Goal: Communication & Community: Answer question/provide support

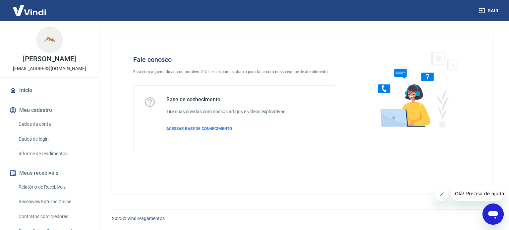
click at [493, 214] on icon "Abrir janela de mensagens" at bounding box center [493, 215] width 10 height 8
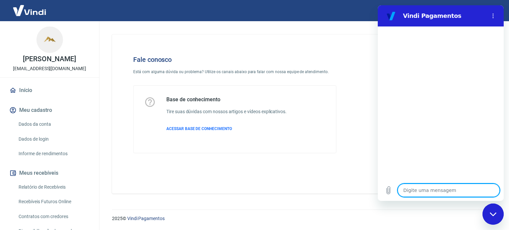
type textarea "B"
type textarea "x"
type textarea "Bo"
type textarea "x"
type textarea "Bom"
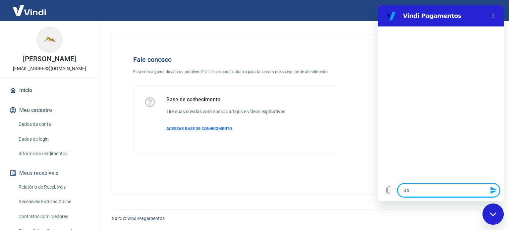
type textarea "x"
type textarea "Bom"
type textarea "x"
type textarea "Bom d"
type textarea "x"
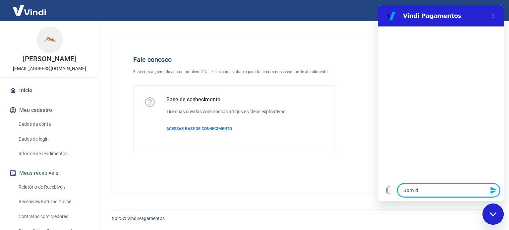
type textarea "Bom di"
type textarea "x"
type textarea "Bom dia"
type textarea "x"
type textarea "Bom dia."
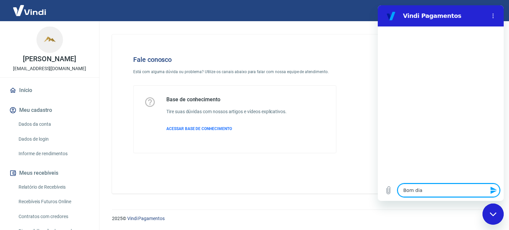
type textarea "x"
type textarea "Bom dia."
type textarea "x"
type textarea "Bom dia. G"
type textarea "x"
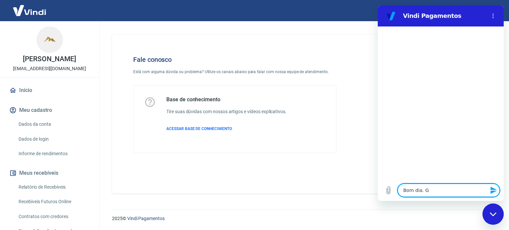
type textarea "Bom dia. Go"
type textarea "x"
type textarea "Bom dia. Gos"
type textarea "x"
type textarea "Bom dia. Gost"
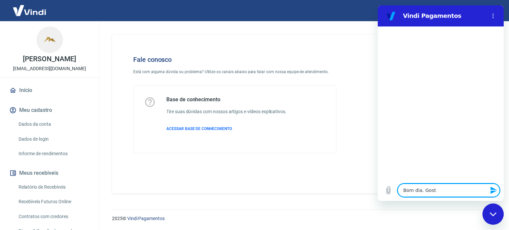
type textarea "x"
type textarea "Bom dia. Gosta"
type textarea "x"
type textarea "Bom dia. Gostai"
type textarea "x"
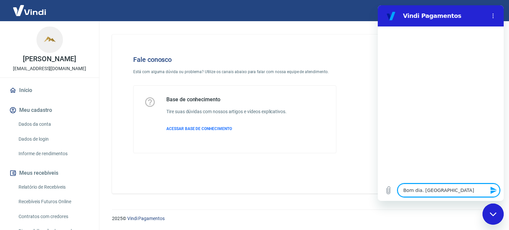
type textarea "Bom dia. Gosta"
type textarea "x"
type textarea "Bom dia. Gostar"
type textarea "x"
type textarea "Bom dia. Gostari"
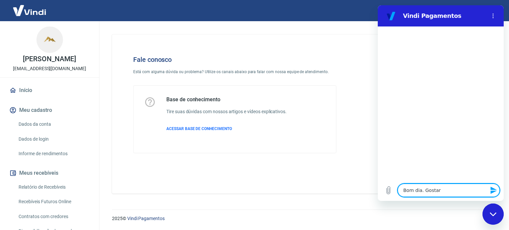
type textarea "x"
type textarea "Bom dia. Gostaria"
type textarea "x"
type textarea "Bom dia. Gostaria"
type textarea "x"
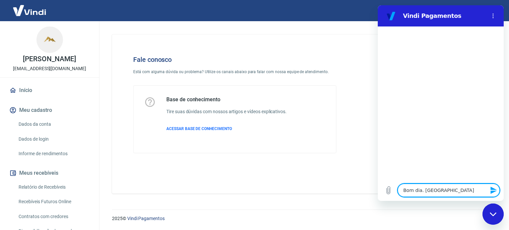
type textarea "Bom dia. Gostaria d"
type textarea "x"
type textarea "Bom dia. Gostaria de"
type textarea "x"
type textarea "Bom dia. Gostaria de"
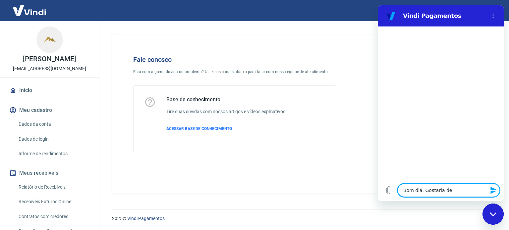
type textarea "x"
type textarea "Bom dia. Gostaria de i"
type textarea "x"
type textarea "Bom dia. Gostaria de in"
type textarea "x"
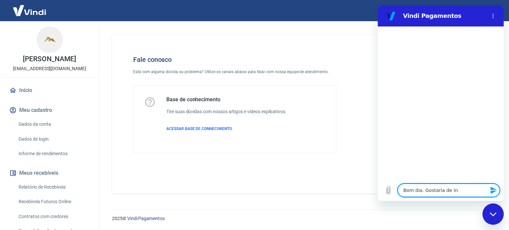
type textarea "Bom dia. Gostaria de inf"
type textarea "x"
type textarea "Bom dia. Gostaria de info"
type textarea "x"
type textarea "Bom dia. Gostaria de infor"
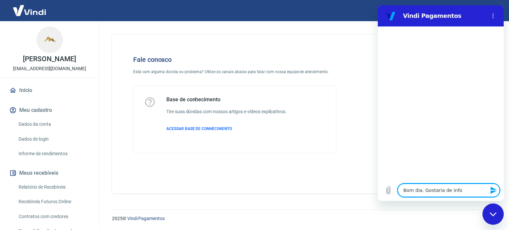
type textarea "x"
type textarea "Bom dia. Gostaria de inform"
type textarea "x"
type textarea "Bom dia. Gostaria de informa"
type textarea "x"
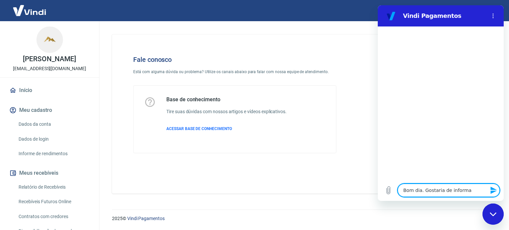
type textarea "Bom dia. Gostaria de inform"
type textarea "x"
type textarea "Bom dia. Gostaria de infor"
type textarea "x"
type textarea "Bom dia. Gostaria de info"
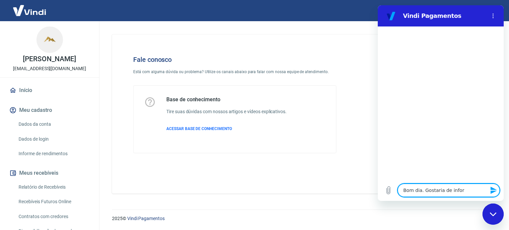
type textarea "x"
type textarea "Bom dia. Gostaria de inf"
type textarea "x"
type textarea "Bom dia. Gostaria de in"
type textarea "x"
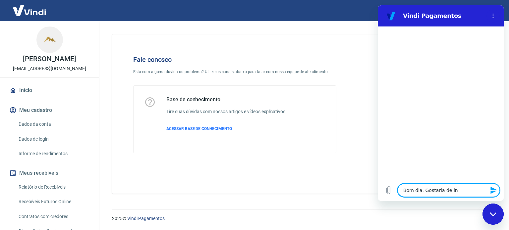
type textarea "Bom dia. Gostaria de i"
type textarea "x"
type textarea "Bom dia. Gostaria de"
type textarea "x"
type textarea "Bom dia. Gostaria de a"
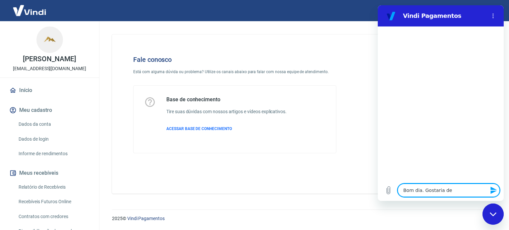
type textarea "x"
type textarea "Bom dia. Gostaria de al"
type textarea "x"
type textarea "Bom dia. Gostaria de alg"
type textarea "x"
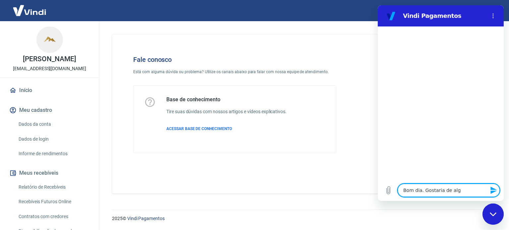
type textarea "Bom dia. Gostaria de algu"
type textarea "x"
type textarea "Bom dia. Gostaria de algum"
type textarea "x"
type textarea "Bom dia. Gostaria de alguma"
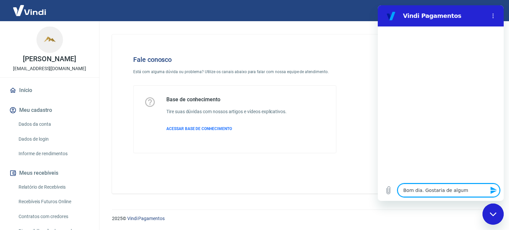
type textarea "x"
type textarea "Bom dia. Gostaria de algumas"
type textarea "x"
type textarea "Bom dia. Gostaria de algumas"
type textarea "x"
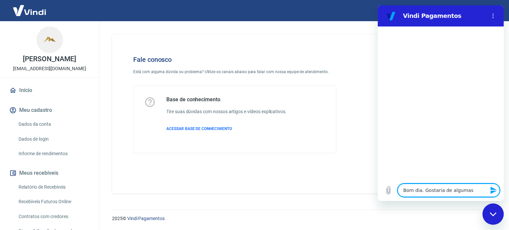
type textarea "Bom dia. Gostaria de algumas i"
type textarea "x"
type textarea "Bom dia. Gostaria de algumas in"
type textarea "x"
type textarea "Bom dia. Gostaria de algumas inf"
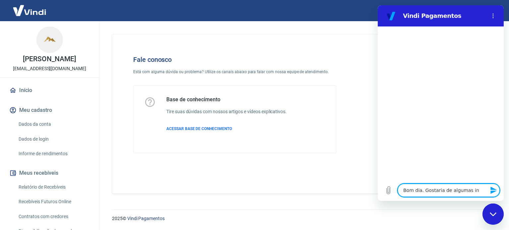
type textarea "x"
type textarea "Bom dia. Gostaria de algumas info"
type textarea "x"
type textarea "Bom dia. Gostaria de algumas infor"
type textarea "x"
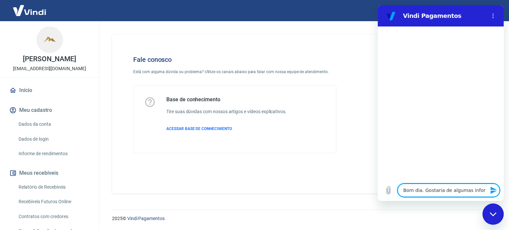
type textarea "Bom dia. Gostaria de algumas inform"
type textarea "x"
type textarea "Bom dia. Gostaria de algumas informa"
type textarea "x"
type textarea "Bom dia. Gostaria de algumas informaç"
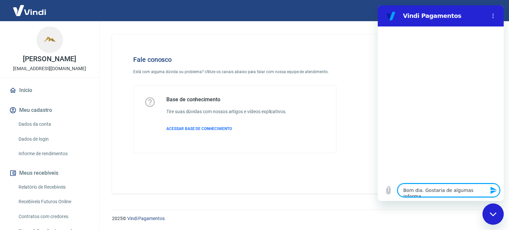
type textarea "x"
type textarea "Bom dia. Gostaria de algumas informaçõ"
type textarea "x"
type textarea "Bom dia. Gostaria de algumas informaçõe"
type textarea "x"
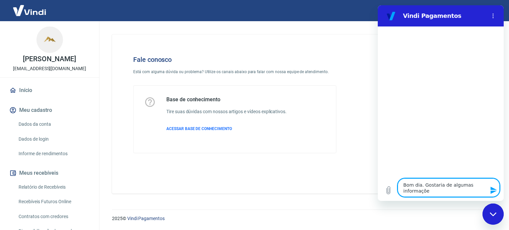
type textarea "Bom dia. Gostaria de algumas informações"
type textarea "x"
type textarea "Bom dia. Gostaria de algumas informações."
type textarea "x"
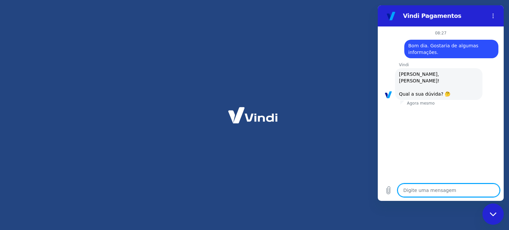
type textarea "x"
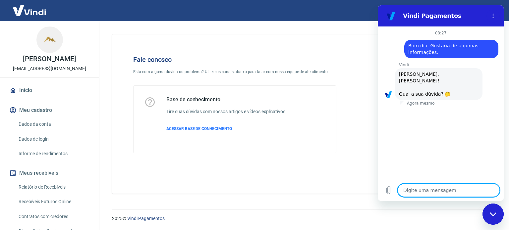
scroll to position [57, 0]
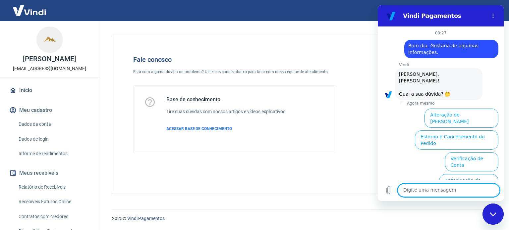
scroll to position [57, 0]
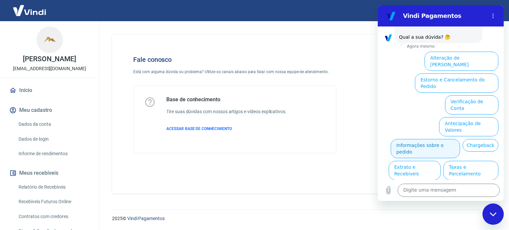
click at [443, 139] on button "Informações sobre o pedido" at bounding box center [425, 148] width 69 height 19
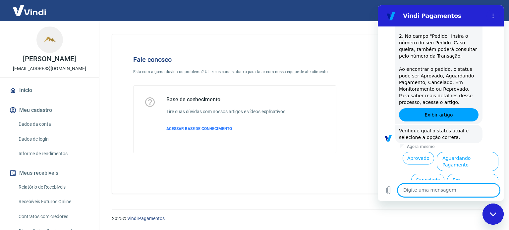
scroll to position [172, 0]
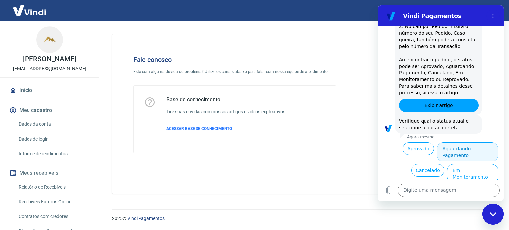
click at [465, 142] on button "Aguardando Pagamento" at bounding box center [468, 151] width 62 height 19
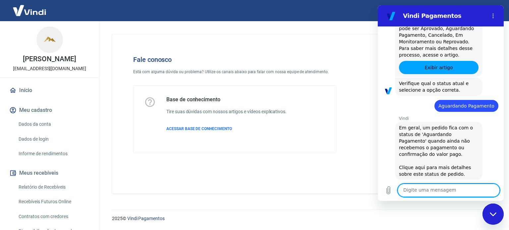
scroll to position [359, 0]
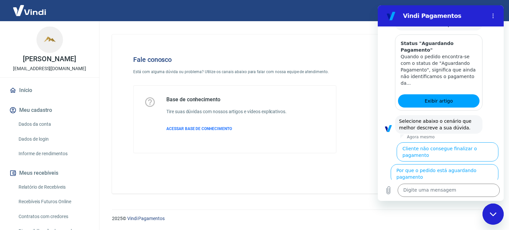
click at [472, 186] on button "Cliente pagou, mas pedido consta 'Aguardando Pagamento'" at bounding box center [457, 199] width 81 height 26
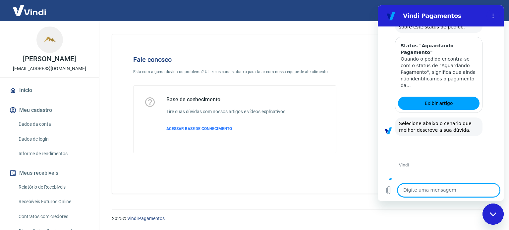
scroll to position [404, 0]
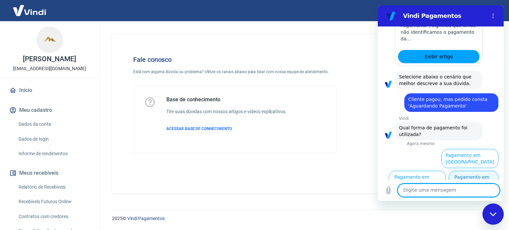
click at [481, 171] on button "Pagamento em Pix" at bounding box center [474, 180] width 50 height 19
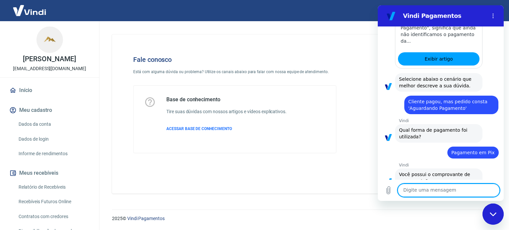
scroll to position [417, 0]
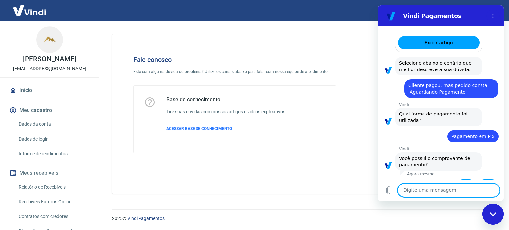
click at [465, 180] on button "Sim" at bounding box center [465, 186] width 19 height 13
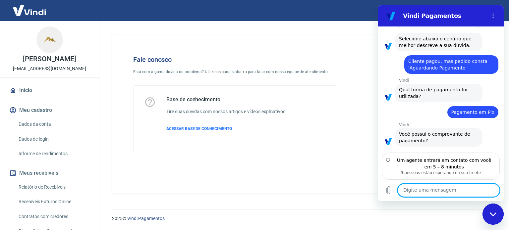
scroll to position [471, 0]
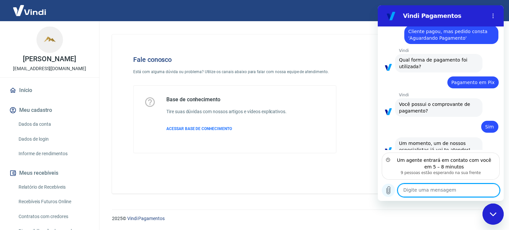
click at [387, 191] on icon "Carregar arquivo" at bounding box center [388, 191] width 8 height 8
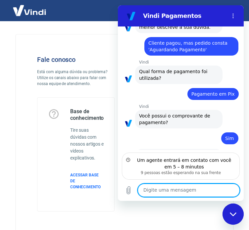
scroll to position [490, 0]
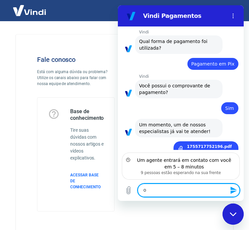
type textarea "oi"
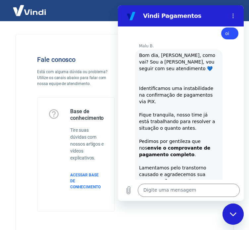
scroll to position [634, 0]
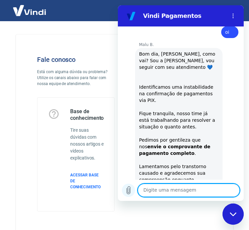
click at [128, 189] on icon "Carregar arquivo" at bounding box center [129, 191] width 8 height 8
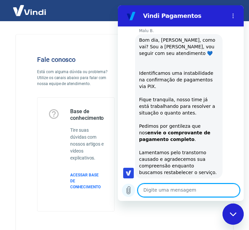
scroll to position [653, 0]
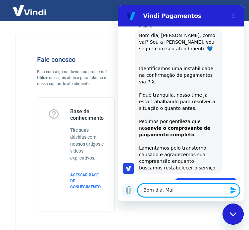
type textarea "Bom dia, Malu"
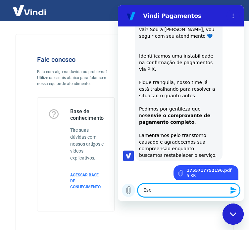
scroll to position [667, 0]
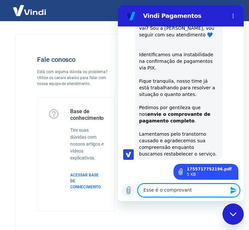
type textarea "Esse é o comprovante"
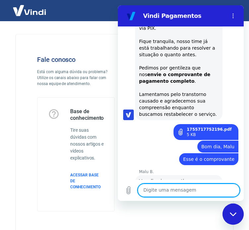
scroll to position [708, 0]
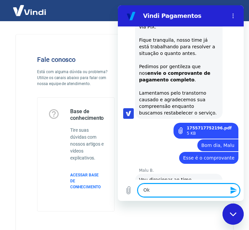
type textarea "O"
type textarea "O retorno será por email?"
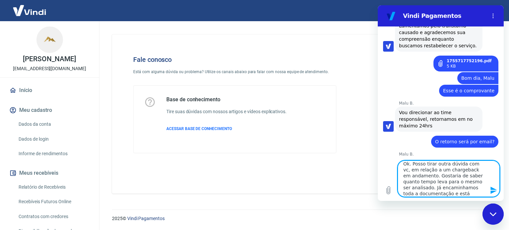
scroll to position [9, 0]
type textarea "Ok. Posso tirar outra dúvida com vc, em relação a um chargeback em andamento. G…"
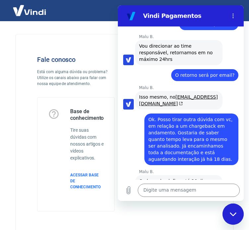
scroll to position [843, 0]
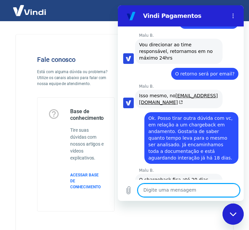
click at [163, 193] on textarea at bounding box center [189, 190] width 102 height 13
type textarea "Ah, ótimo! Então já está próximo."
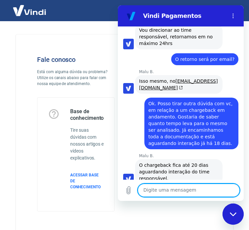
scroll to position [859, 0]
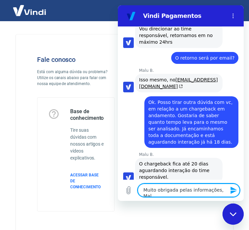
type textarea "Muito obrigada pelas informações, Malu"
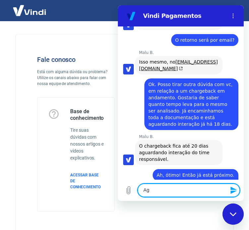
scroll to position [878, 0]
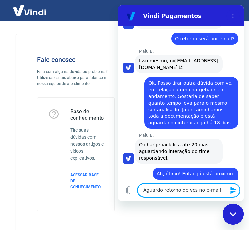
type textarea "Aguardo retorno de vcs no e-mail."
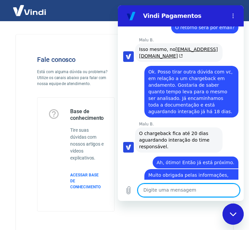
scroll to position [891, 0]
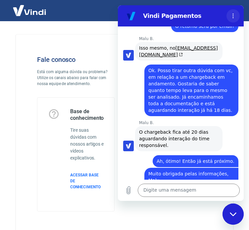
click at [234, 13] on icon "Menu de opções" at bounding box center [233, 15] width 5 height 5
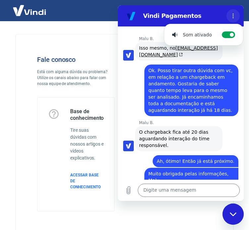
click at [234, 13] on icon "Menu de opções" at bounding box center [233, 15] width 5 height 5
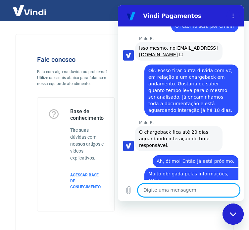
scroll to position [933, 0]
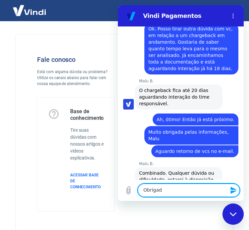
type textarea "Obrigada"
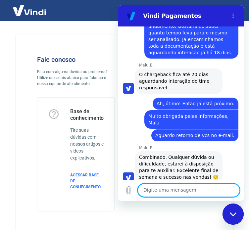
scroll to position [996, 0]
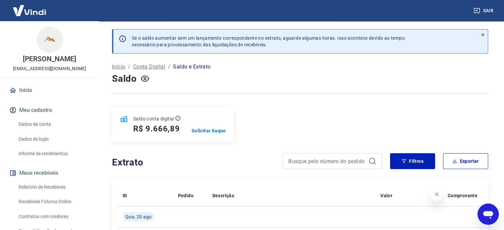
click at [34, 91] on link "Início" at bounding box center [49, 90] width 83 height 15
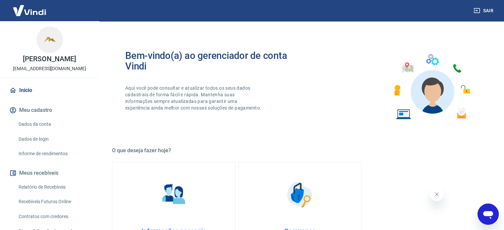
click at [185, 203] on img at bounding box center [173, 194] width 33 height 33
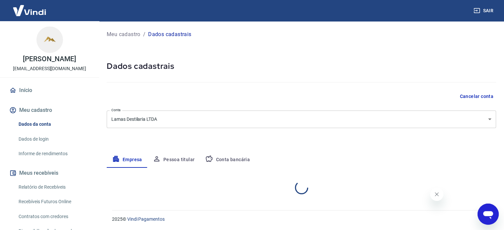
select select "MG"
select select "business"
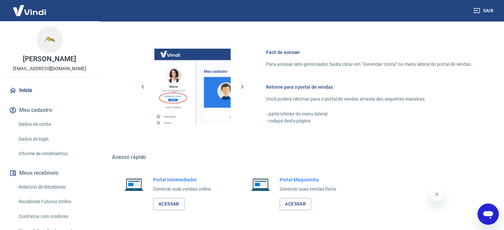
scroll to position [293, 0]
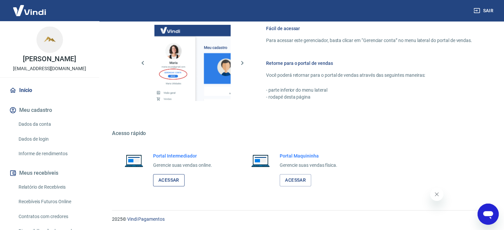
click at [167, 175] on link "Acessar" at bounding box center [168, 180] width 31 height 12
